Goal: Task Accomplishment & Management: Complete application form

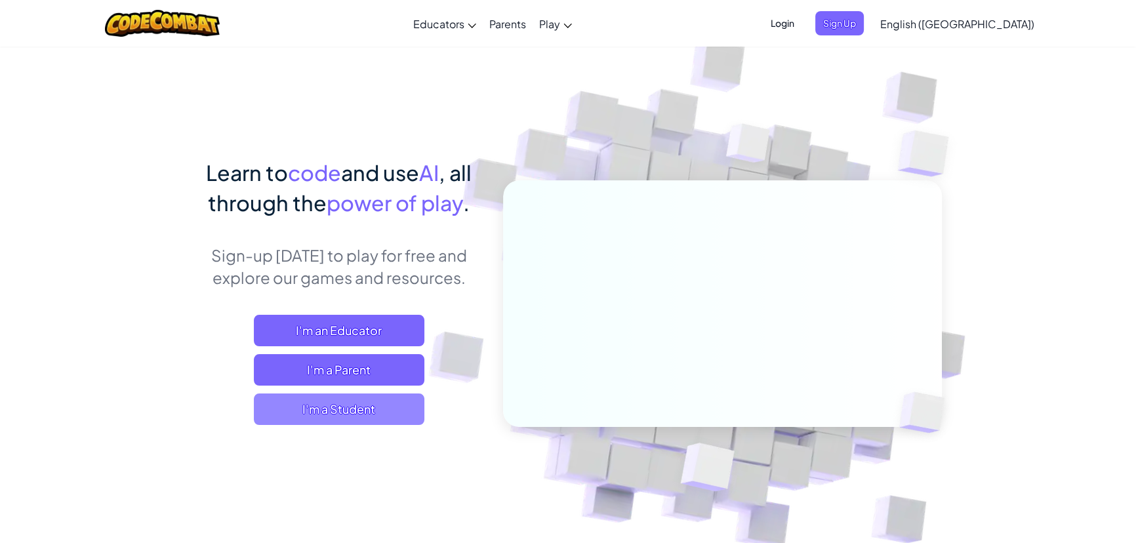
click at [373, 408] on span "I'm a Student" at bounding box center [339, 408] width 171 height 31
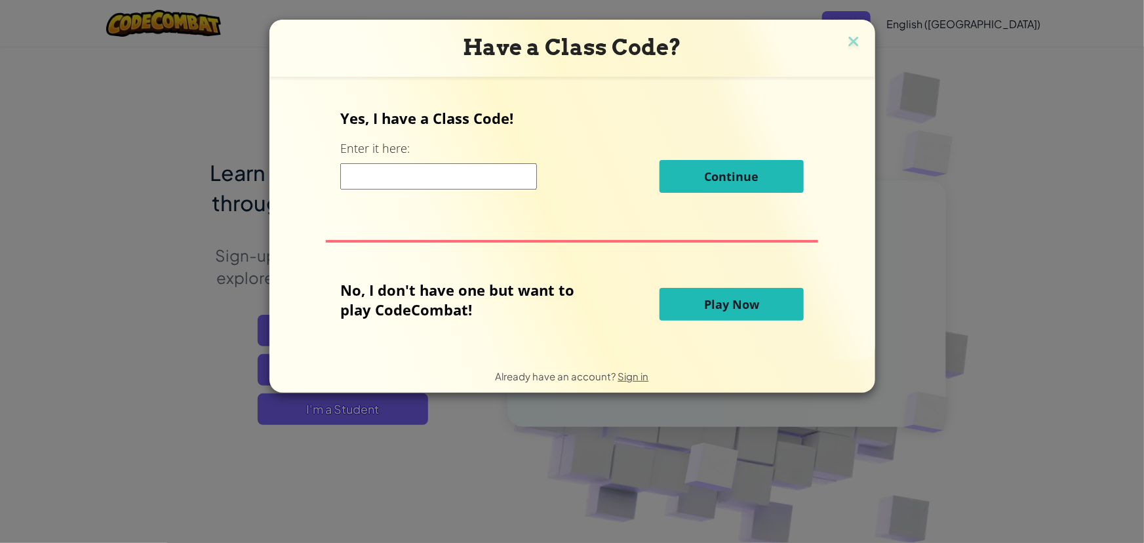
click at [439, 170] on input at bounding box center [438, 176] width 197 height 26
type input "ArtRightPoint"
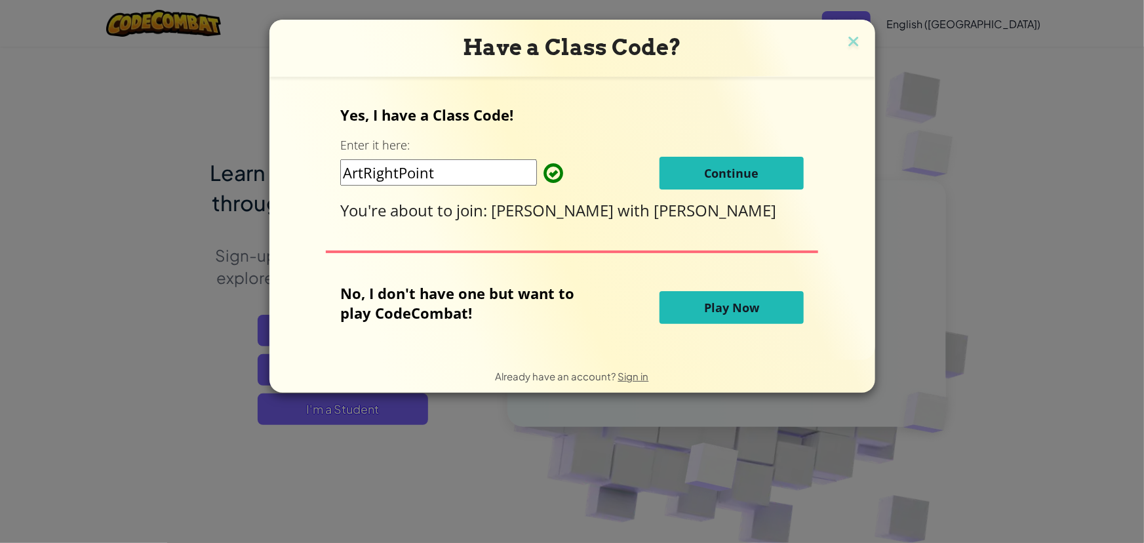
click at [759, 179] on button "Continue" at bounding box center [732, 173] width 144 height 33
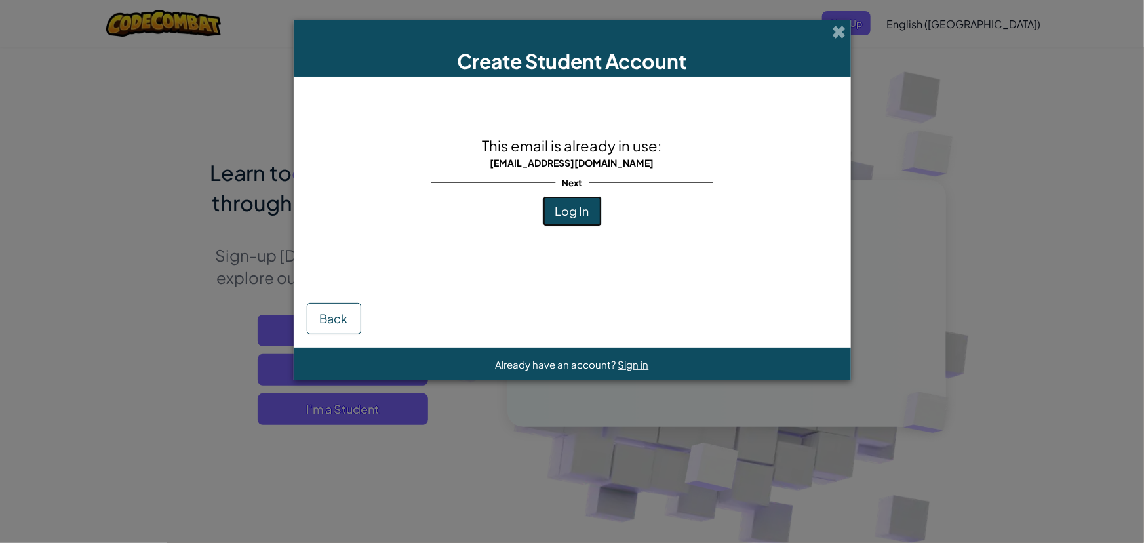
click at [595, 215] on button "Log In" at bounding box center [572, 211] width 59 height 30
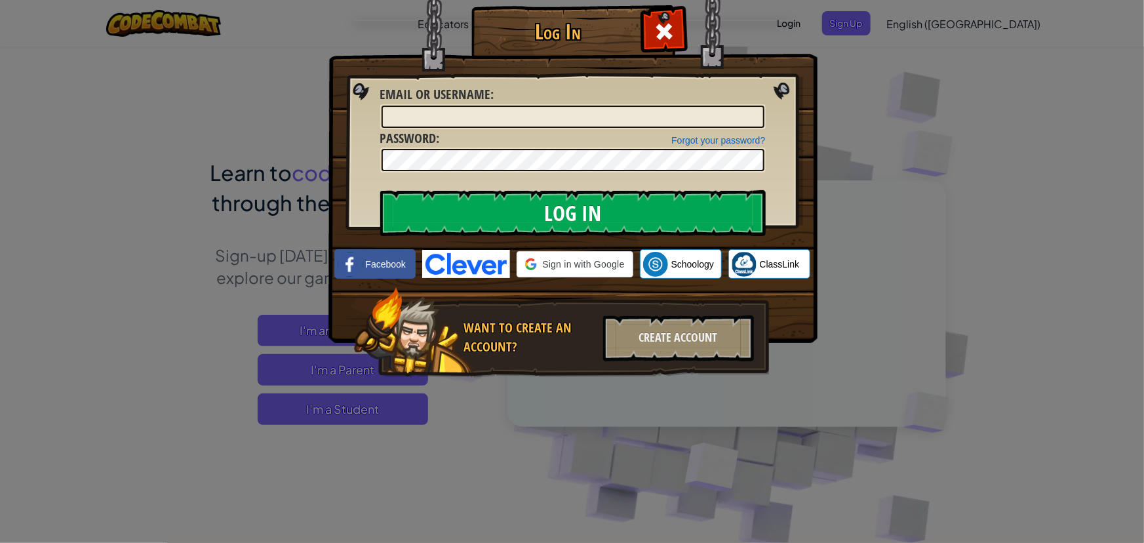
type input "[EMAIL_ADDRESS][DOMAIN_NAME]"
